Goal: Information Seeking & Learning: Find specific page/section

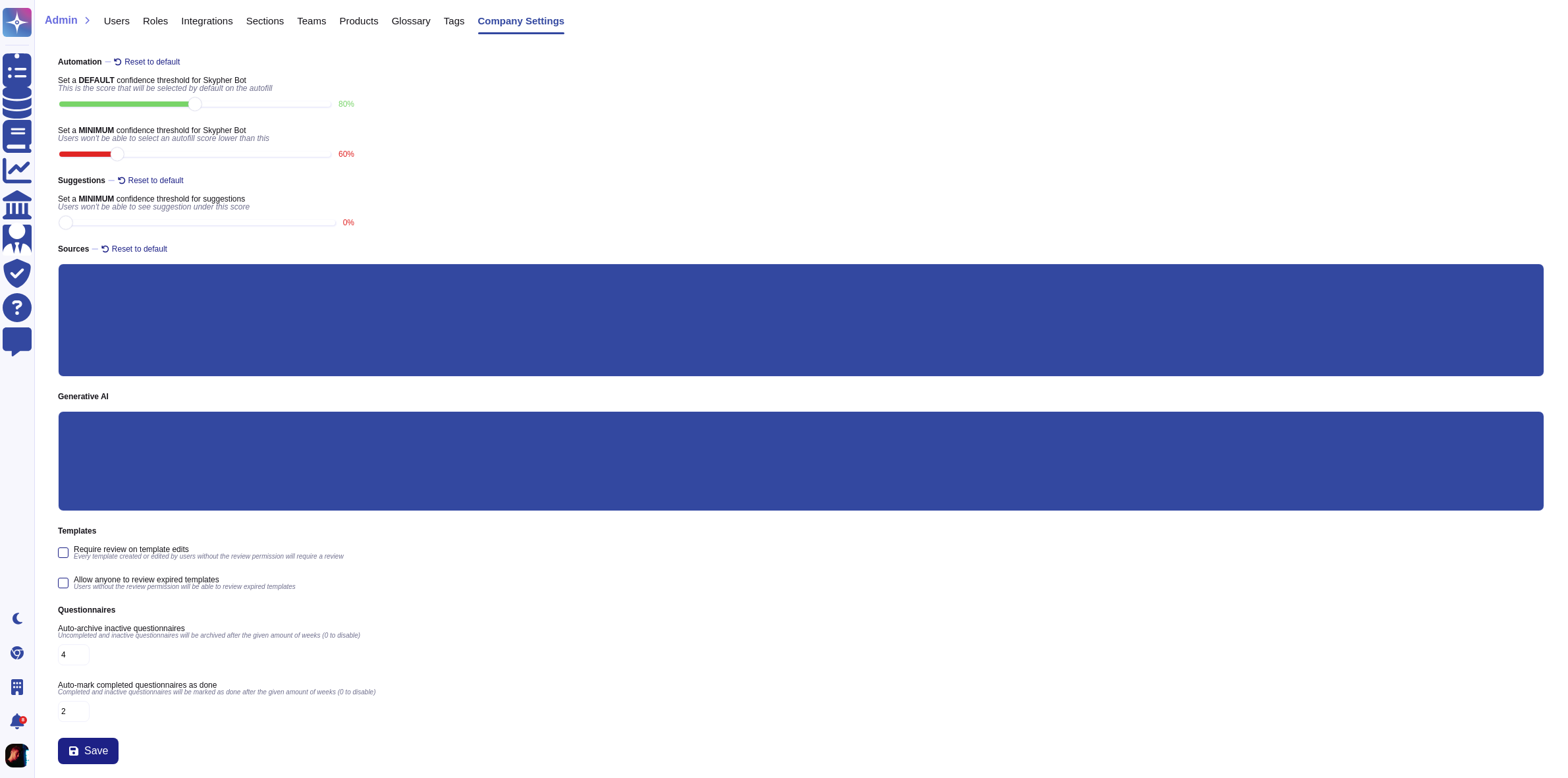
scroll to position [5, 0]
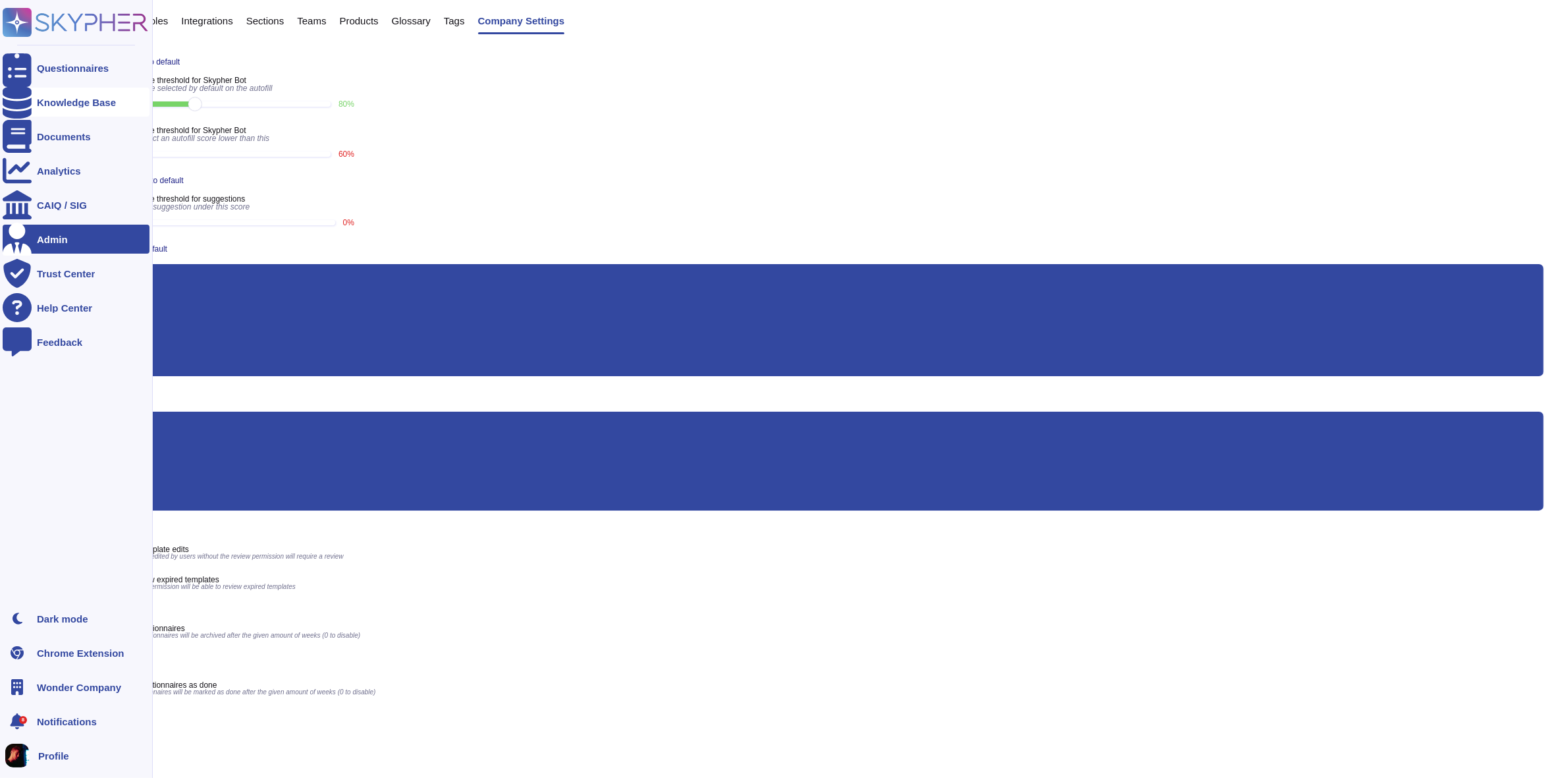
click at [24, 103] on icon at bounding box center [17, 102] width 29 height 33
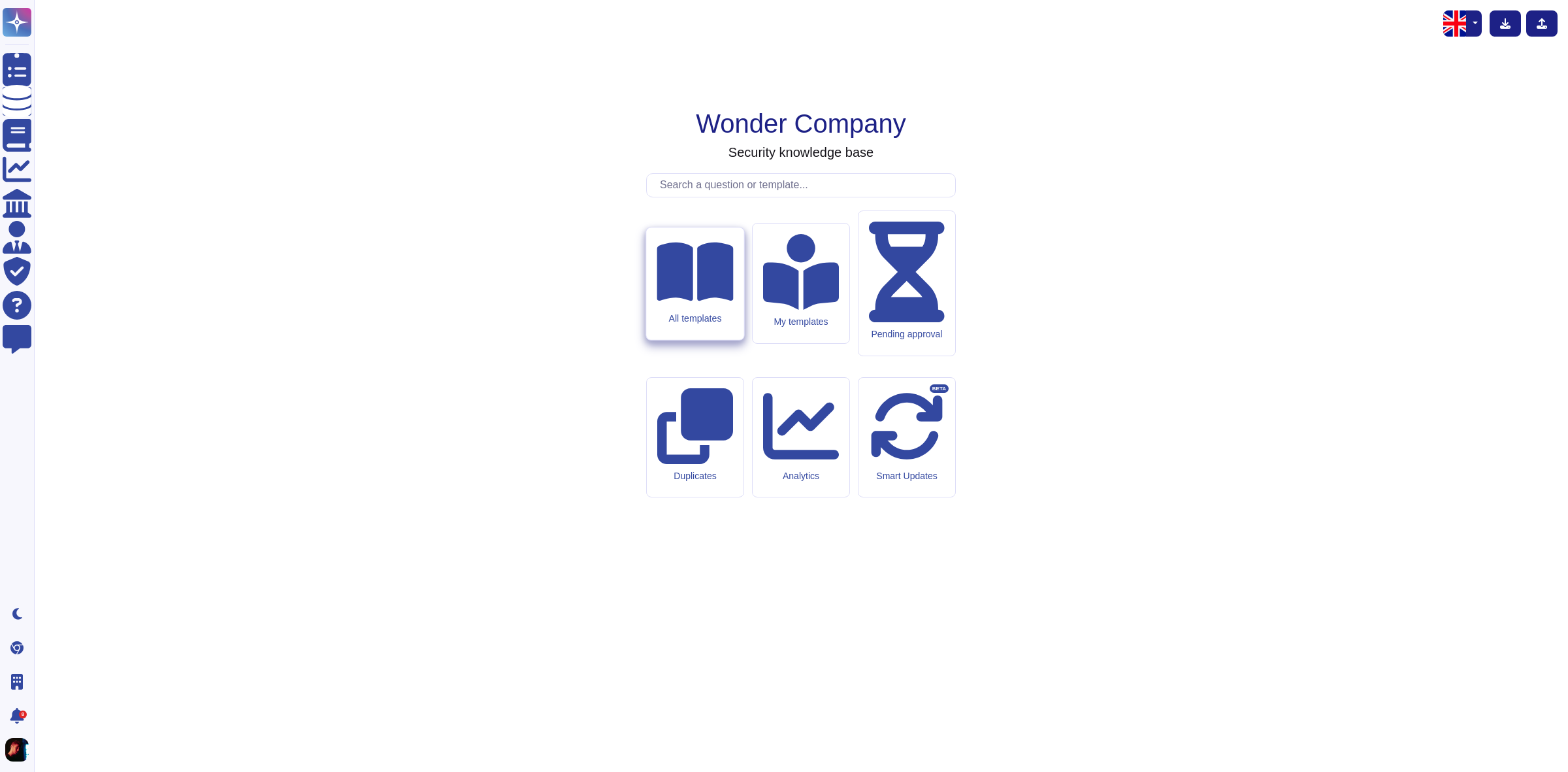
click at [703, 306] on icon at bounding box center [695, 272] width 76 height 68
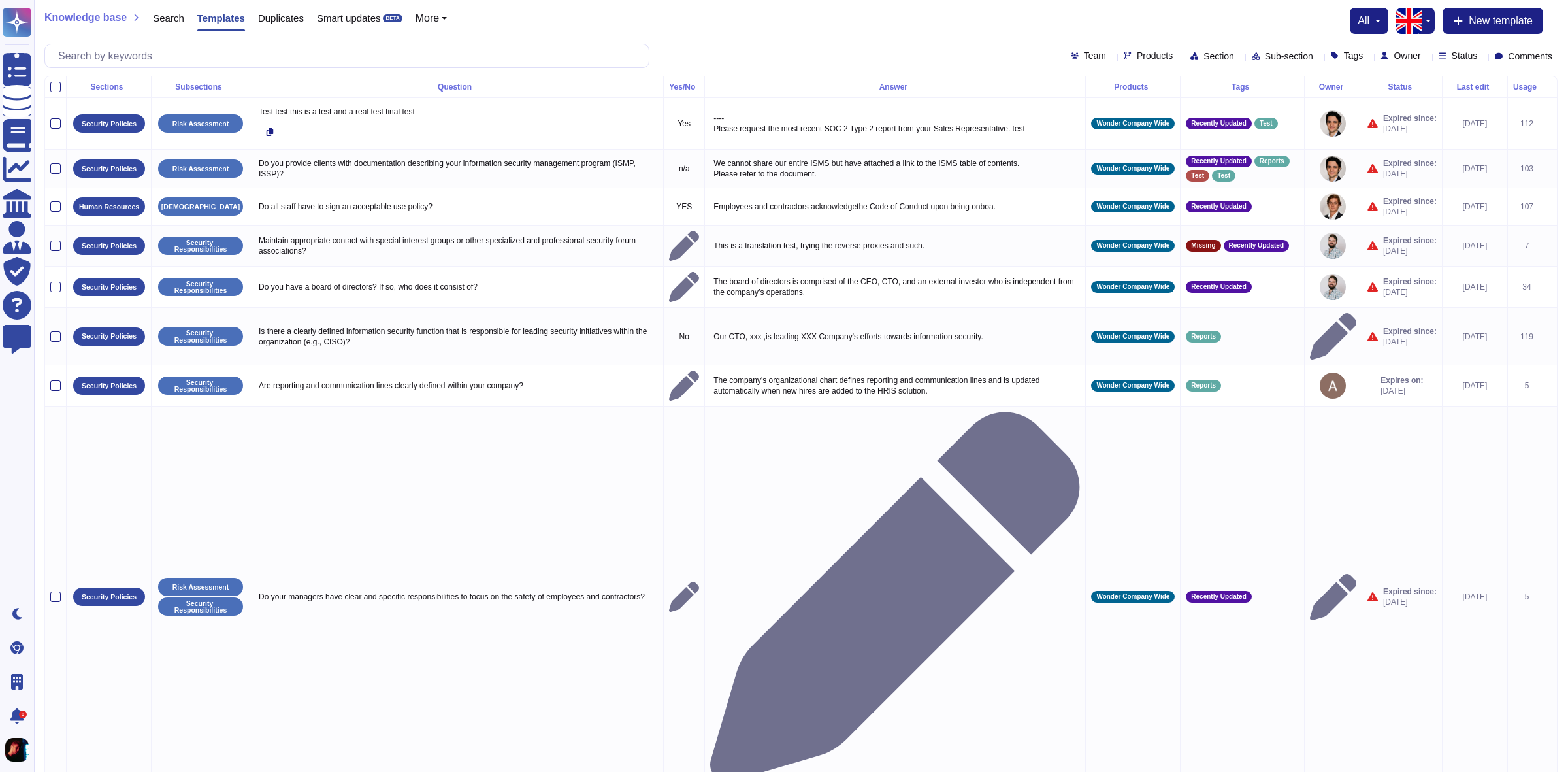
click at [162, 15] on span "Search" at bounding box center [169, 18] width 31 height 10
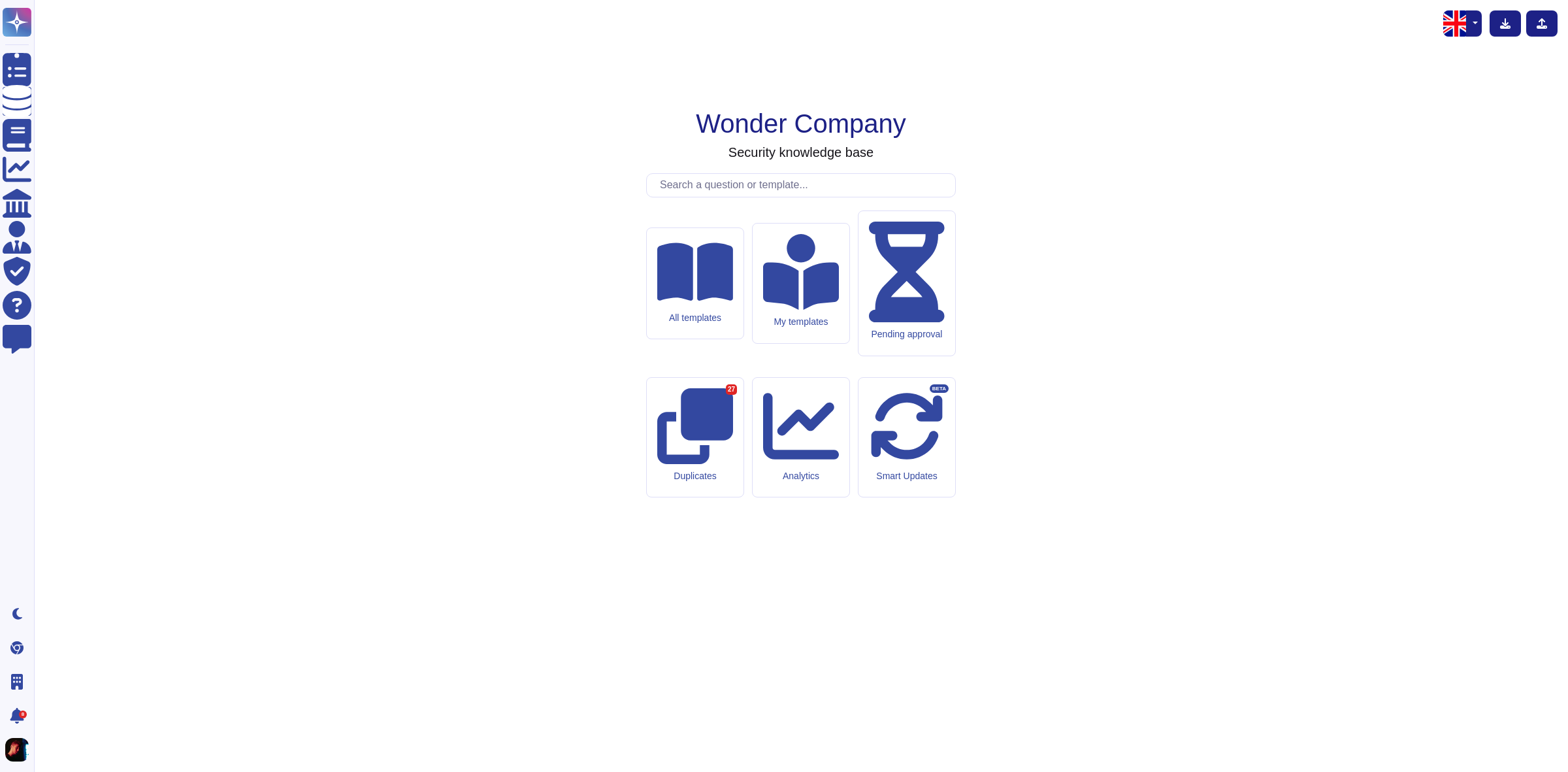
click at [804, 197] on input "text" at bounding box center [805, 185] width 302 height 23
click at [704, 197] on input "text" at bounding box center [805, 185] width 302 height 23
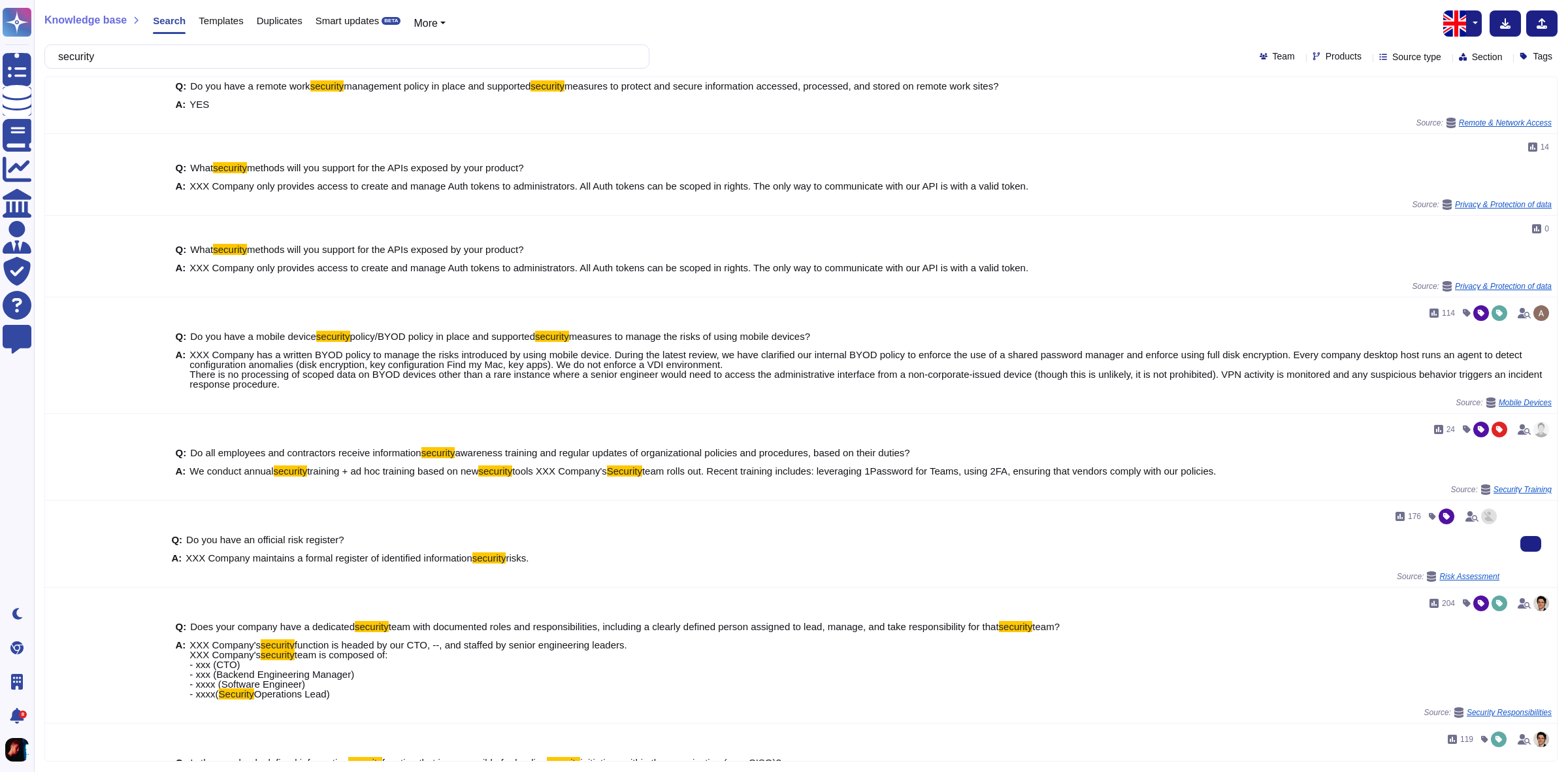
scroll to position [84, 0]
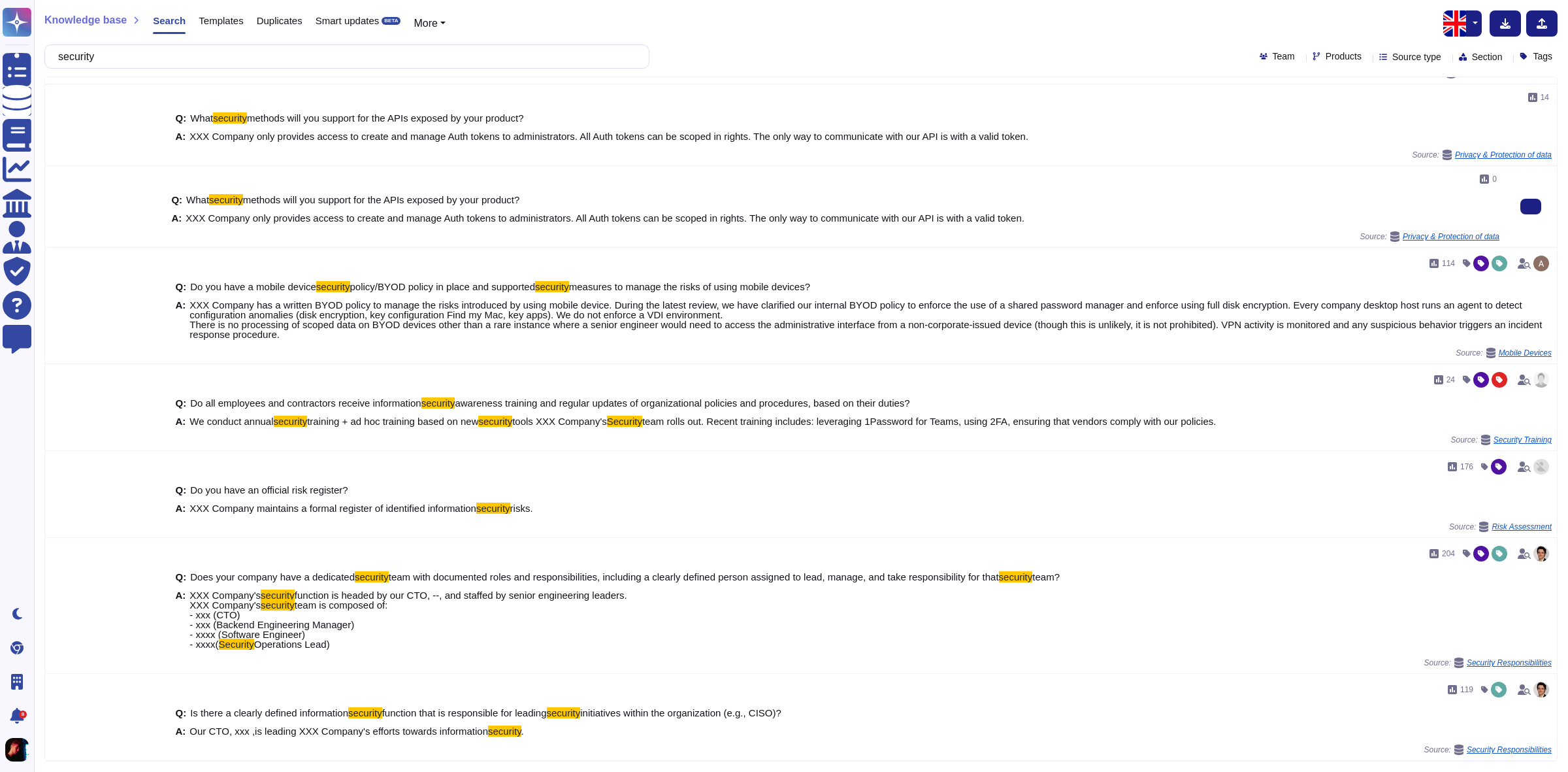
type input "security"
